Goal: Transaction & Acquisition: Purchase product/service

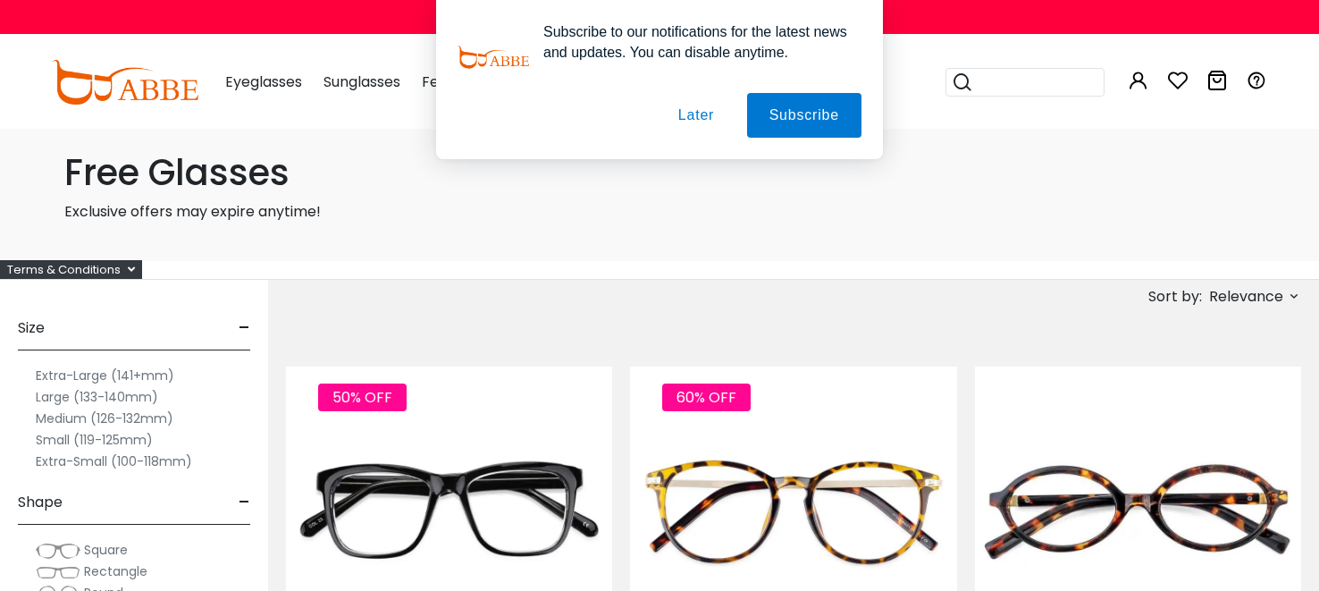
scroll to position [35, 0]
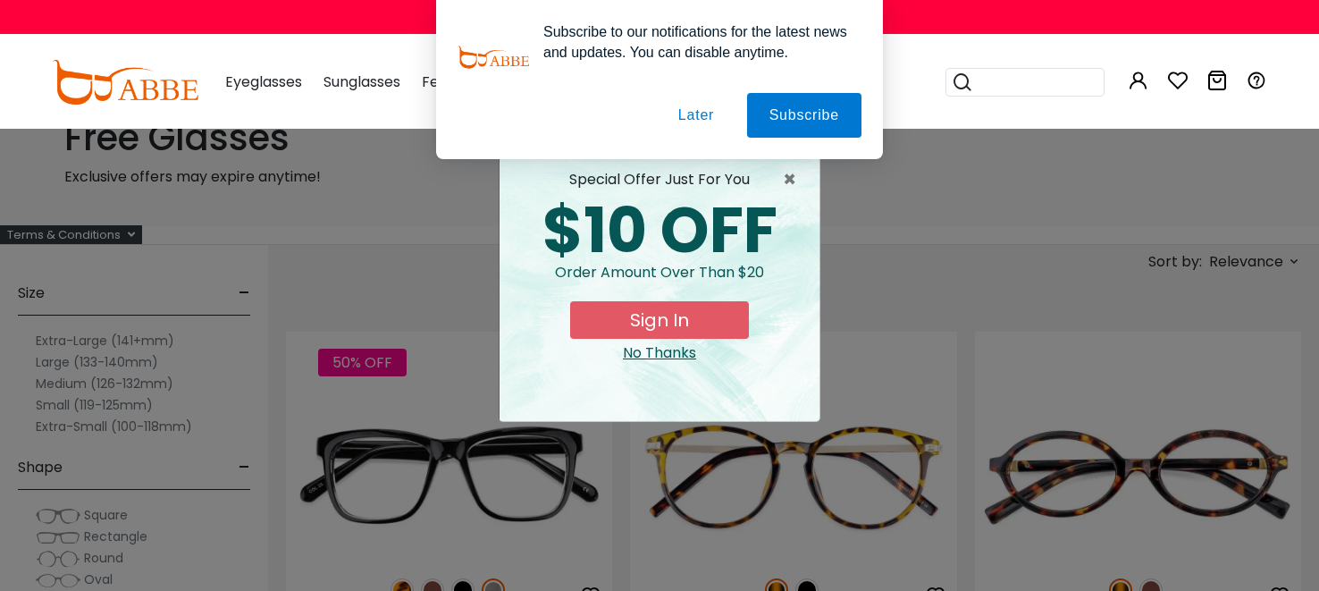
click at [697, 116] on button "Later" at bounding box center [696, 115] width 80 height 45
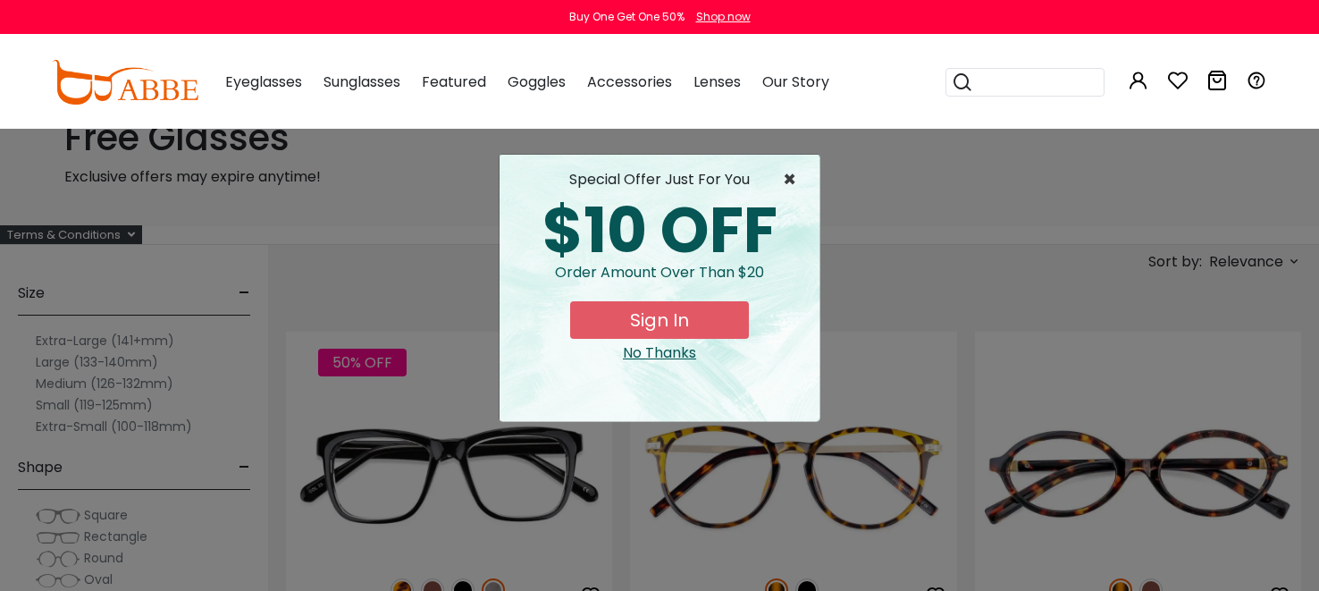
click at [789, 176] on span "×" at bounding box center [794, 179] width 22 height 21
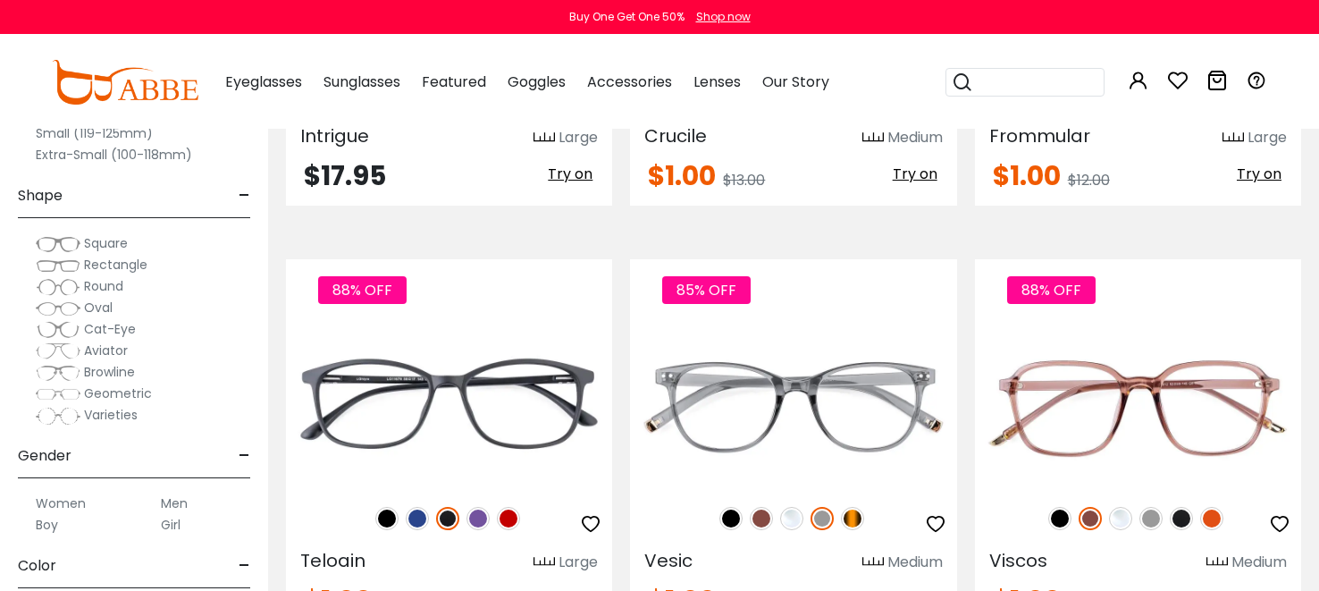
scroll to position [6502, 0]
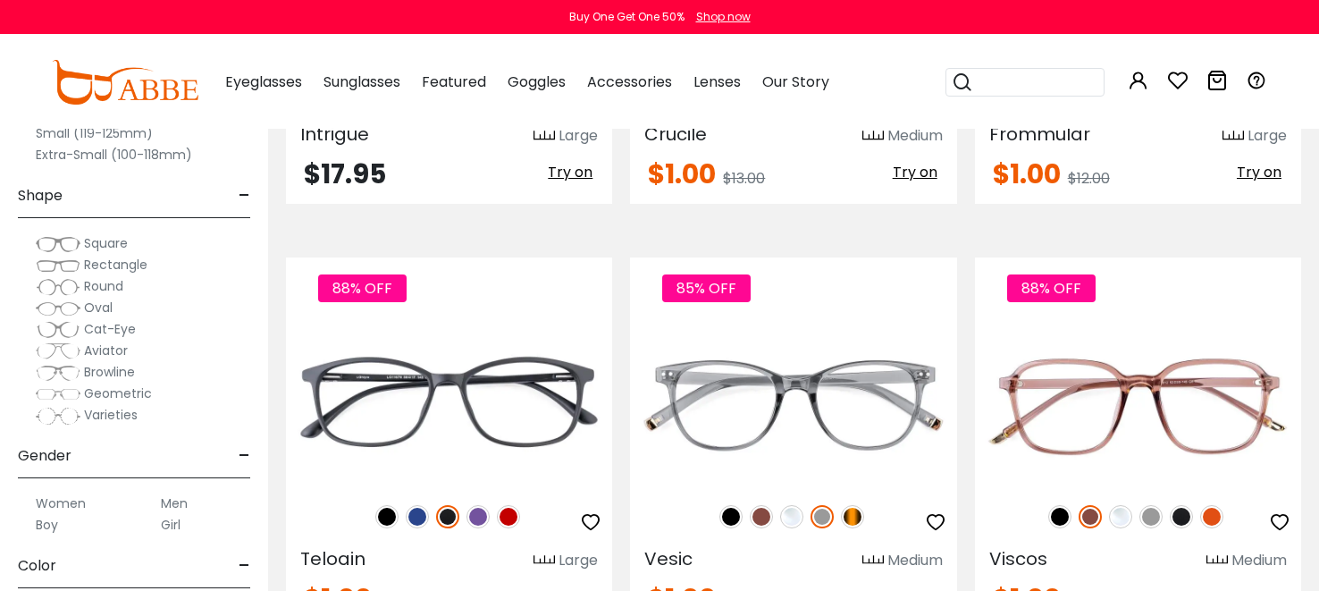
click at [86, 259] on span "Rectangle" at bounding box center [115, 265] width 63 height 18
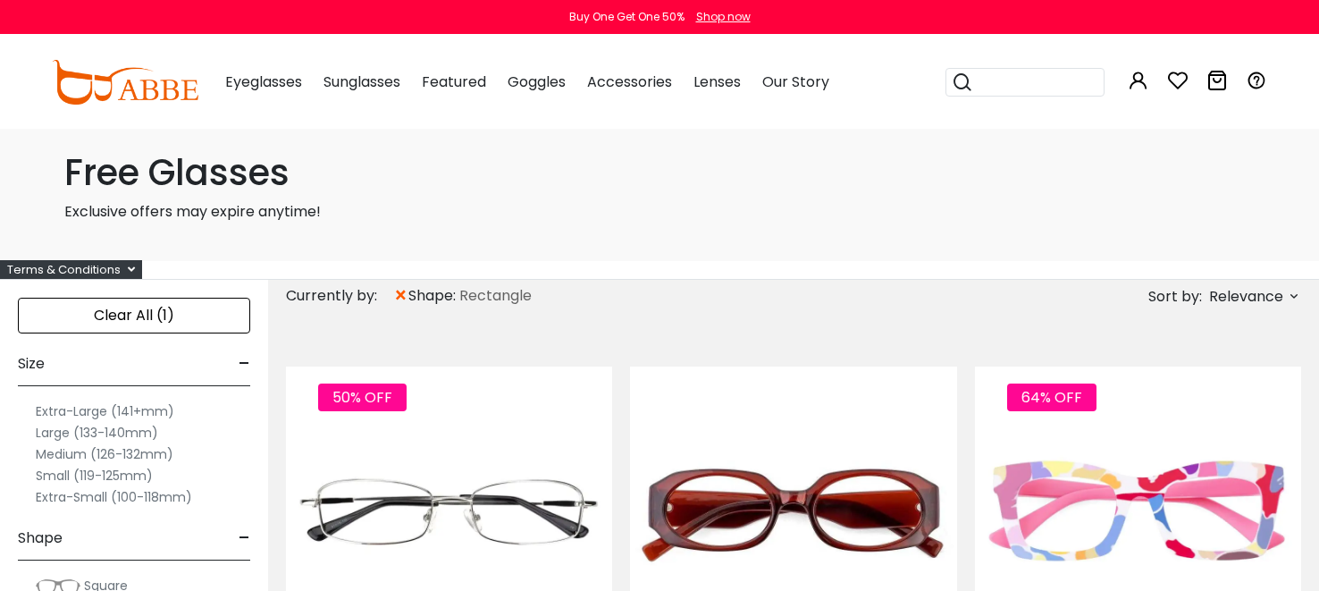
click at [59, 452] on label "Medium (126-132mm)" at bounding box center [105, 453] width 138 height 21
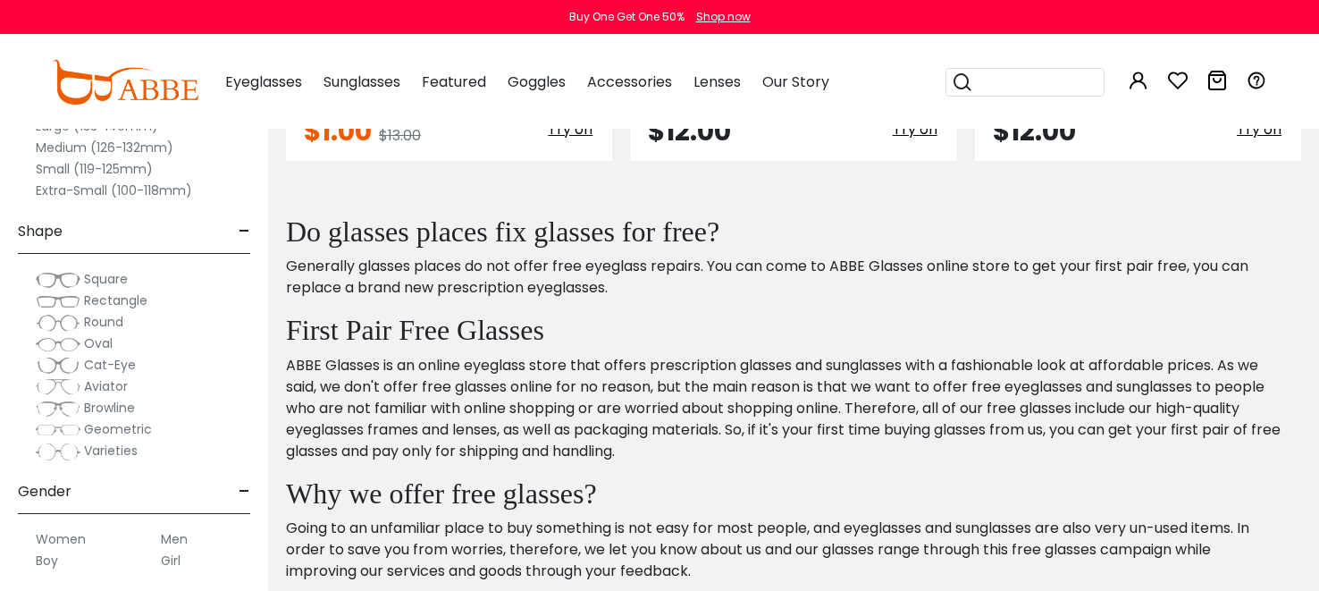
scroll to position [1429, 0]
